Goal: Communication & Community: Answer question/provide support

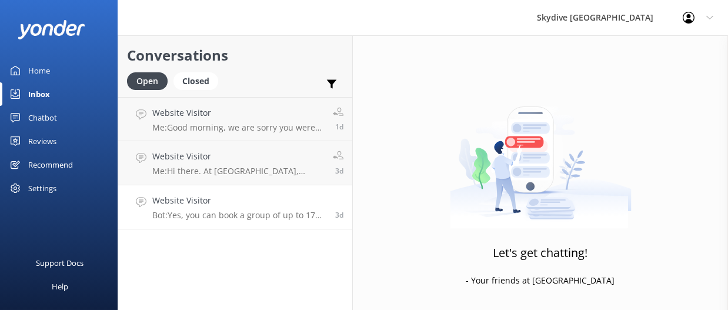
click at [240, 188] on link "Website Visitor Bot: Yes, you can book a group of up to 17 people for a 13,000f…" at bounding box center [235, 207] width 234 height 44
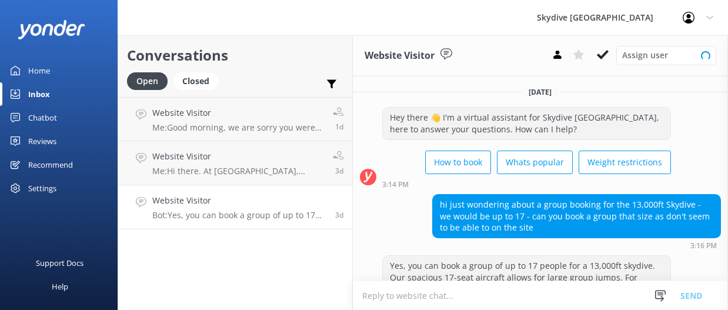
scroll to position [69, 0]
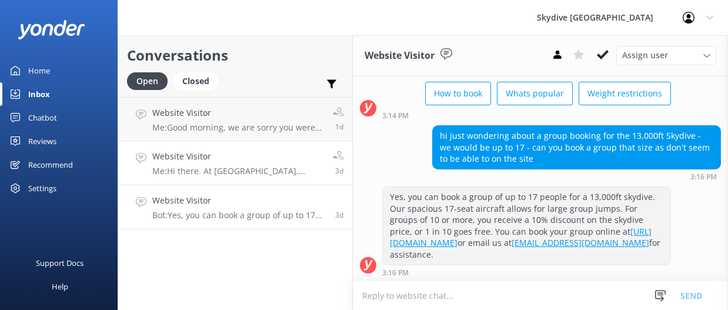
click at [253, 162] on h4 "Website Visitor" at bounding box center [238, 156] width 172 height 13
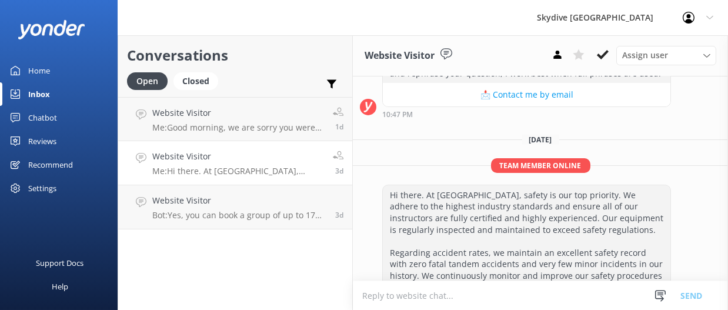
scroll to position [706, 0]
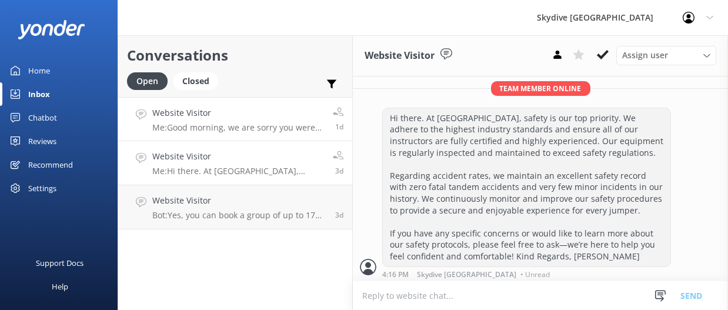
click at [269, 112] on h4 "Website Visitor" at bounding box center [238, 112] width 172 height 13
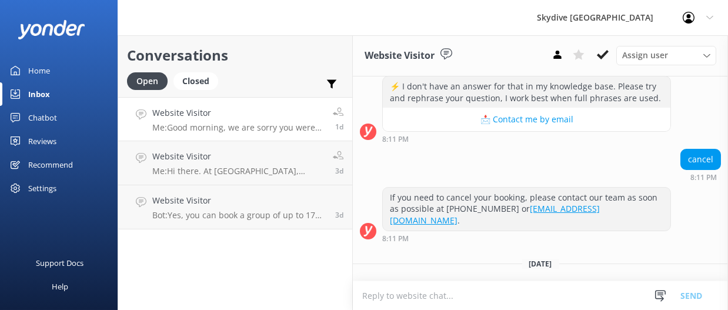
scroll to position [560, 0]
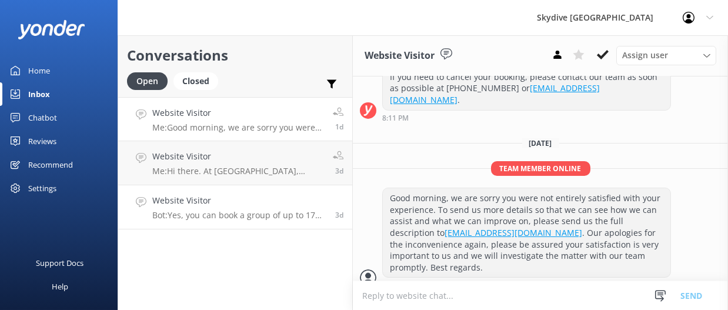
click at [260, 202] on h4 "Website Visitor" at bounding box center [239, 200] width 174 height 13
